Goal: Find specific page/section: Find specific page/section

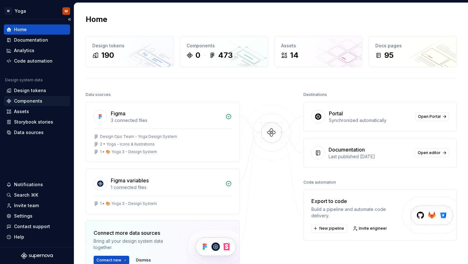
click at [30, 102] on div "Components" at bounding box center [28, 101] width 28 height 6
